Goal: Transaction & Acquisition: Subscribe to service/newsletter

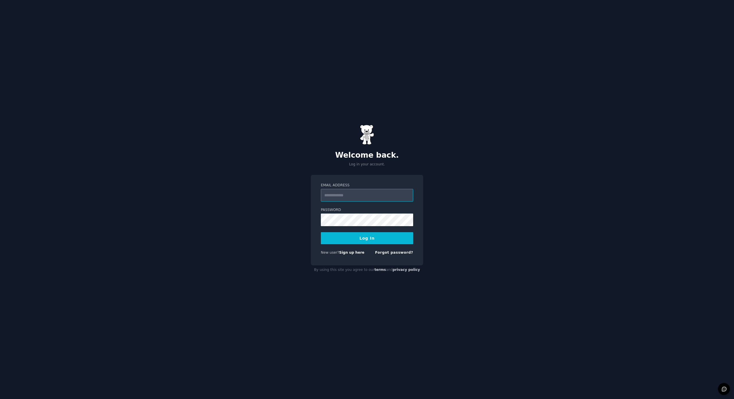
type input "**********"
click at [373, 238] on button "Log In" at bounding box center [367, 238] width 92 height 12
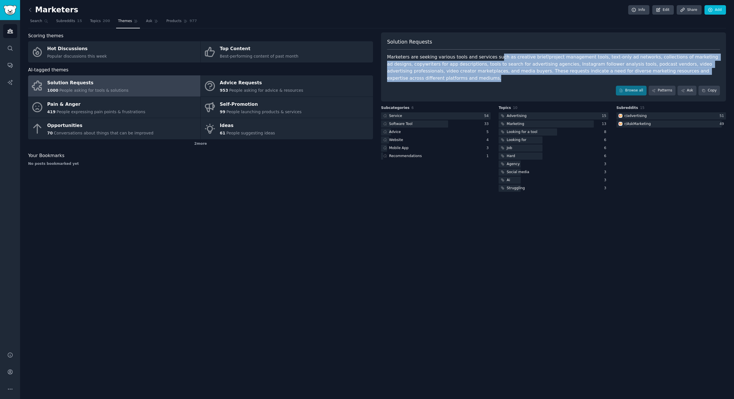
drag, startPoint x: 497, startPoint y: 58, endPoint x: 497, endPoint y: 77, distance: 19.8
click at [497, 77] on div "Marketers are seeking various tools and services such as creative brief/project…" at bounding box center [553, 68] width 333 height 28
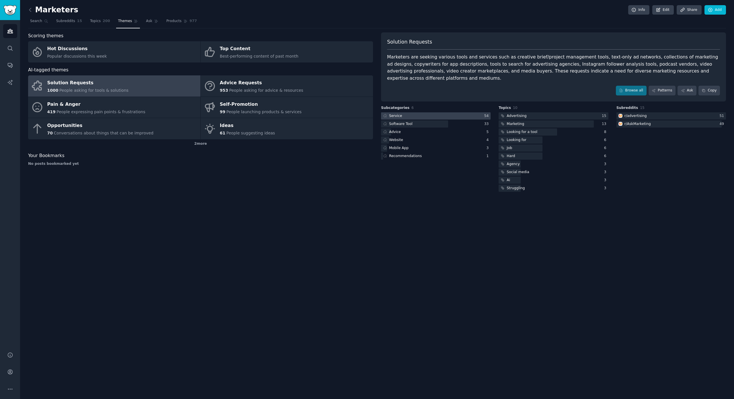
click at [429, 117] on div at bounding box center [436, 115] width 110 height 7
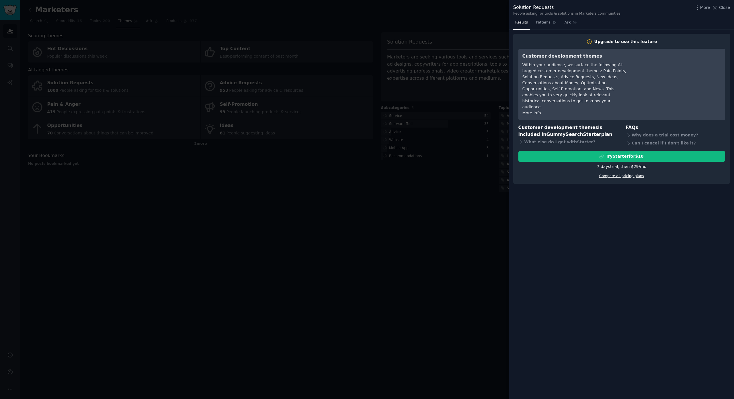
click at [632, 174] on link "Compare all pricing plans" at bounding box center [622, 176] width 45 height 4
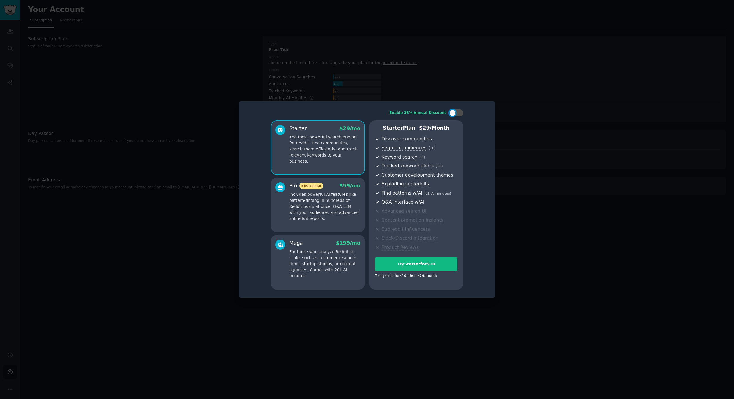
click at [449, 109] on div "Enable 33% Annual Discount Starter $ 29 /mo The most powerful search engine for…" at bounding box center [367, 200] width 249 height 188
click at [452, 113] on div at bounding box center [452, 113] width 6 height 6
checkbox input "true"
click at [550, 99] on div at bounding box center [367, 199] width 734 height 399
